Goal: Check status: Check status

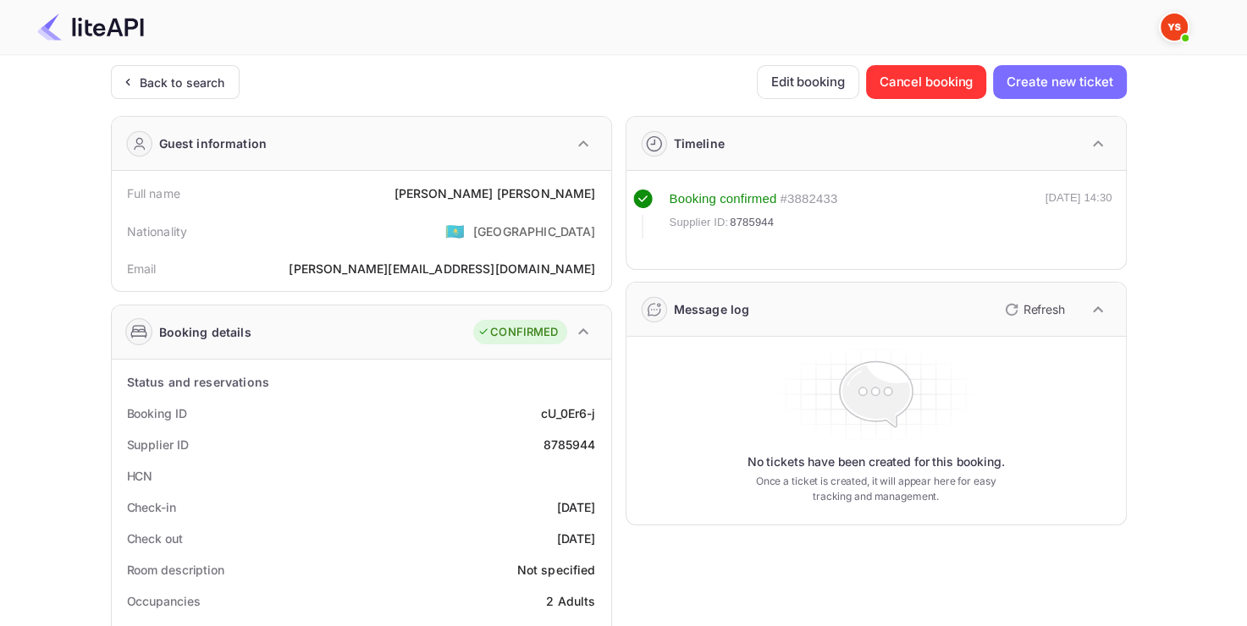
click at [164, 74] on div "Back to search" at bounding box center [182, 83] width 85 height 18
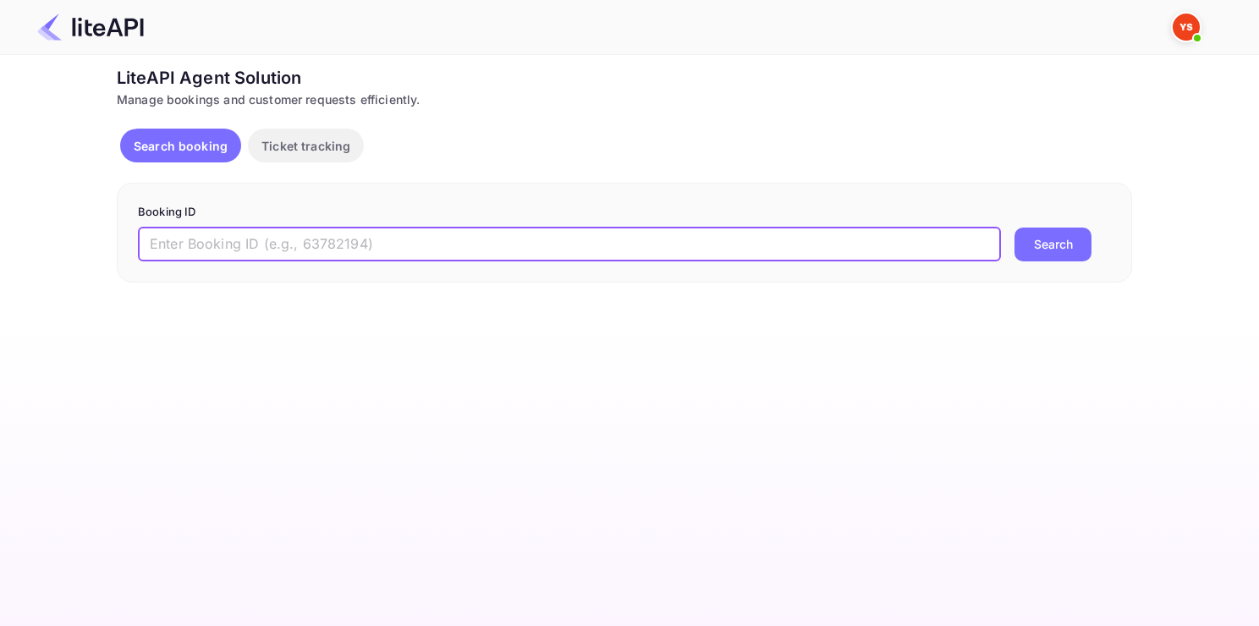
paste input "8839294"
click at [327, 247] on input "8839294" at bounding box center [569, 245] width 863 height 34
type input "8839294"
click at [1015, 228] on button "Search" at bounding box center [1053, 245] width 77 height 34
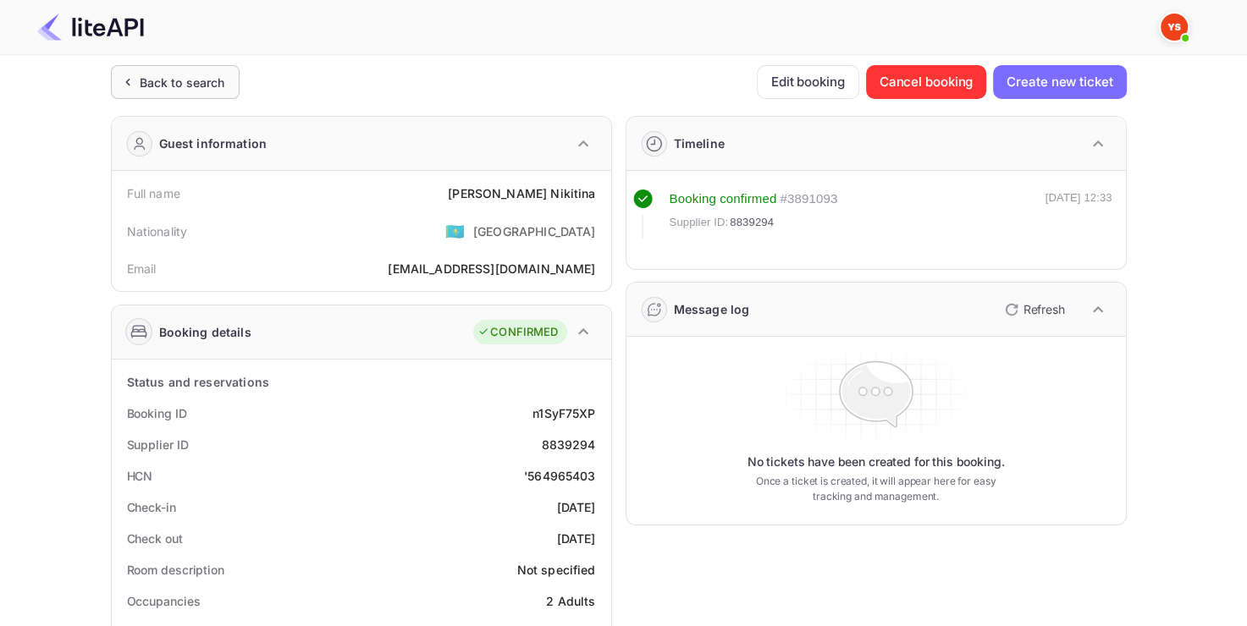
click at [151, 69] on div "Back to search" at bounding box center [175, 82] width 129 height 34
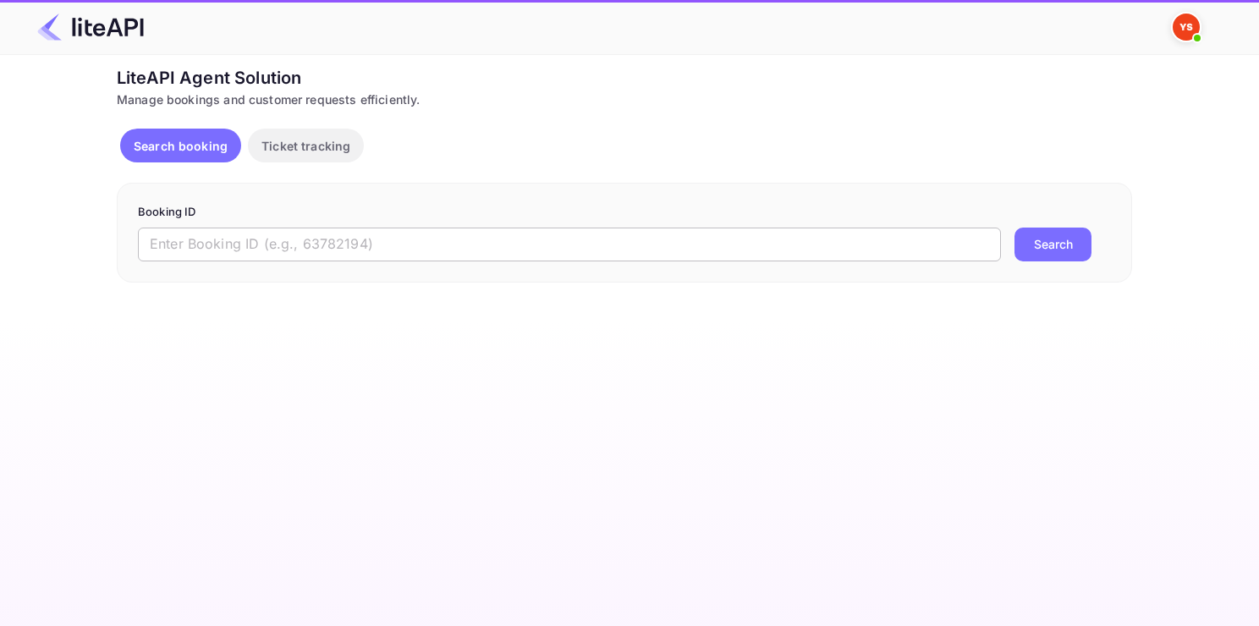
paste input "8863935"
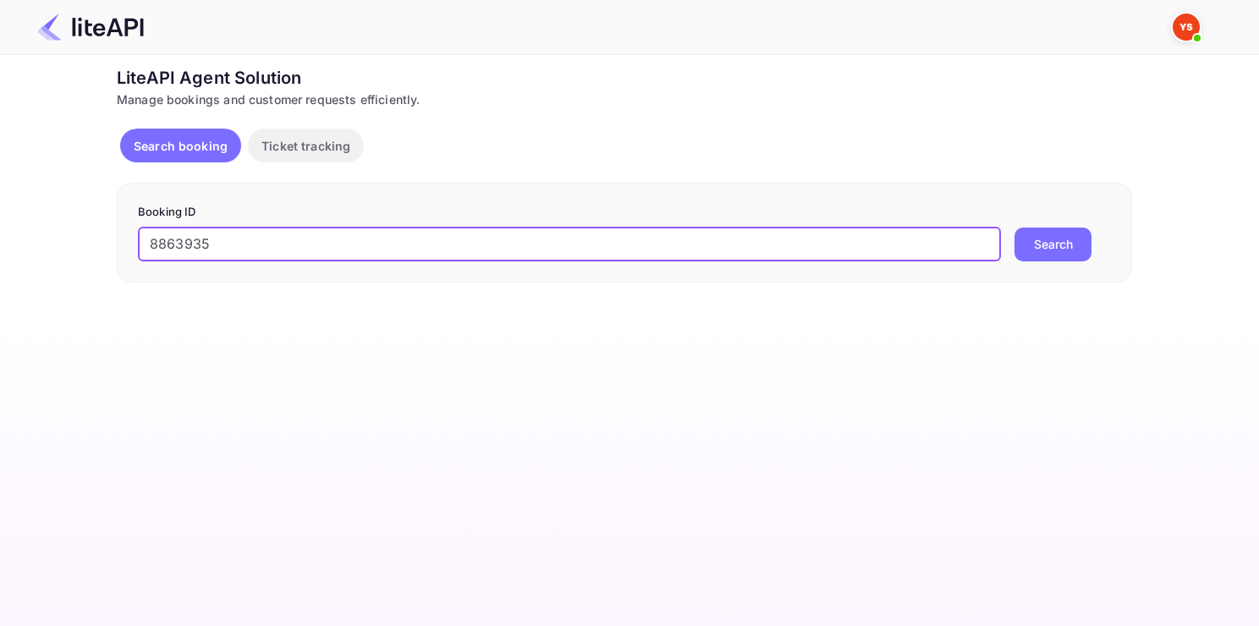
click at [371, 245] on input "8863935" at bounding box center [569, 245] width 863 height 34
type input "8863935"
click at [1015, 228] on button "Search" at bounding box center [1053, 245] width 77 height 34
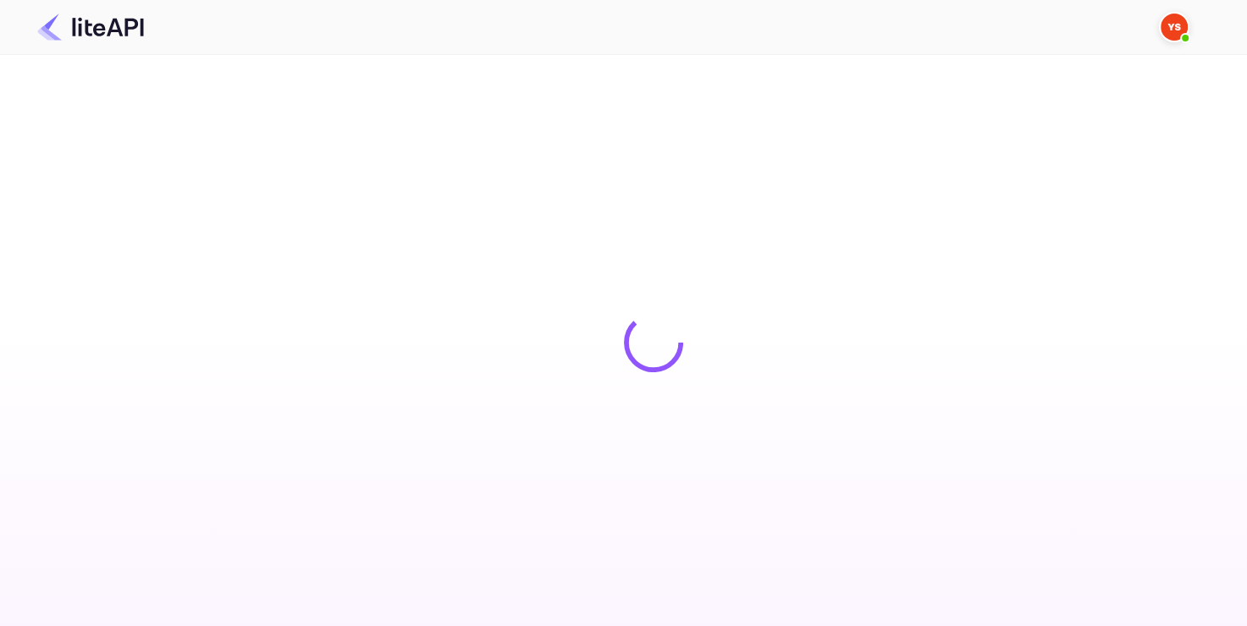
scroll to position [27, 0]
